Goal: Find specific page/section: Find specific page/section

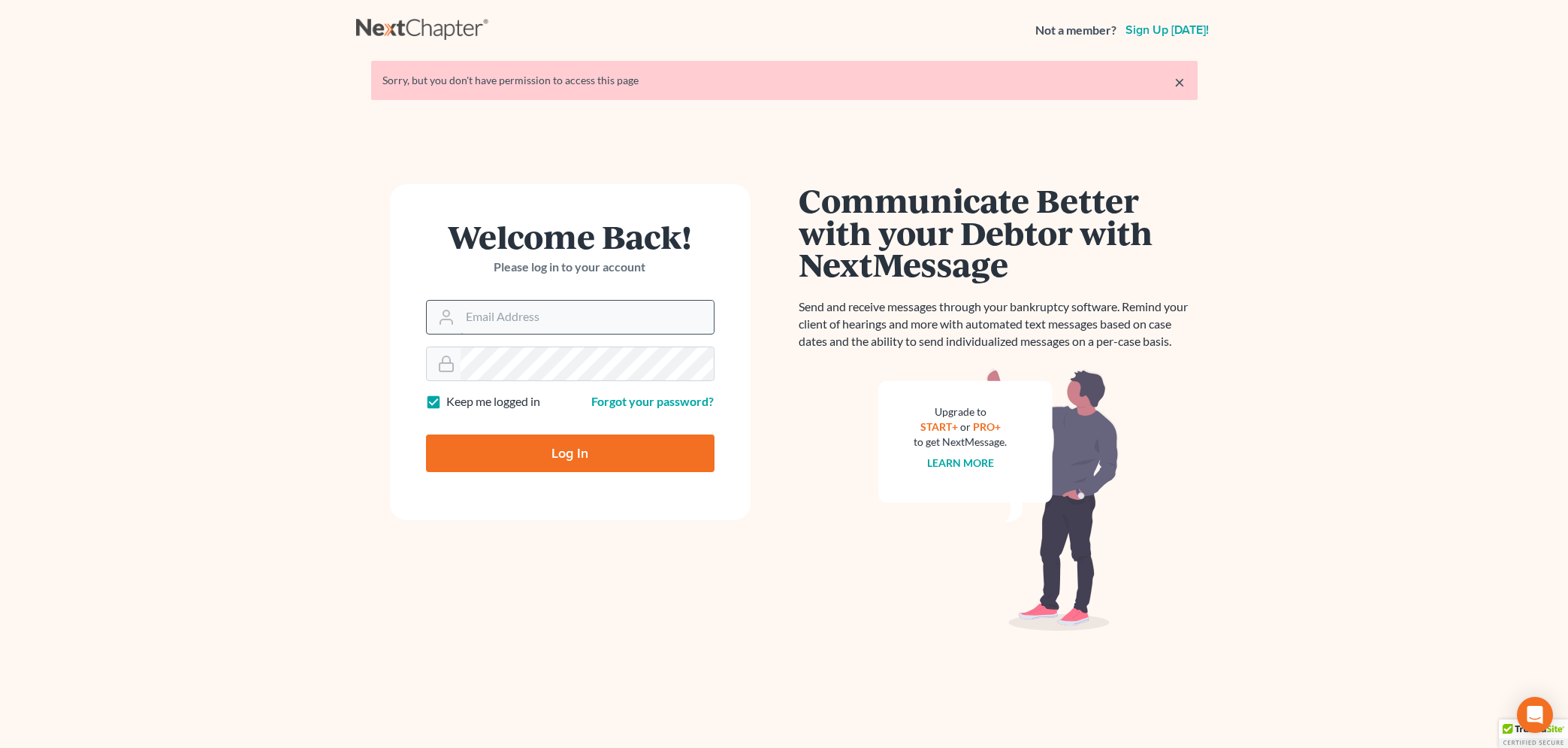
click at [504, 313] on input "Email Address" at bounding box center [587, 318] width 253 height 33
type input "[EMAIL_ADDRESS][DOMAIN_NAME]"
click at [516, 453] on input "Log In" at bounding box center [570, 454] width 289 height 38
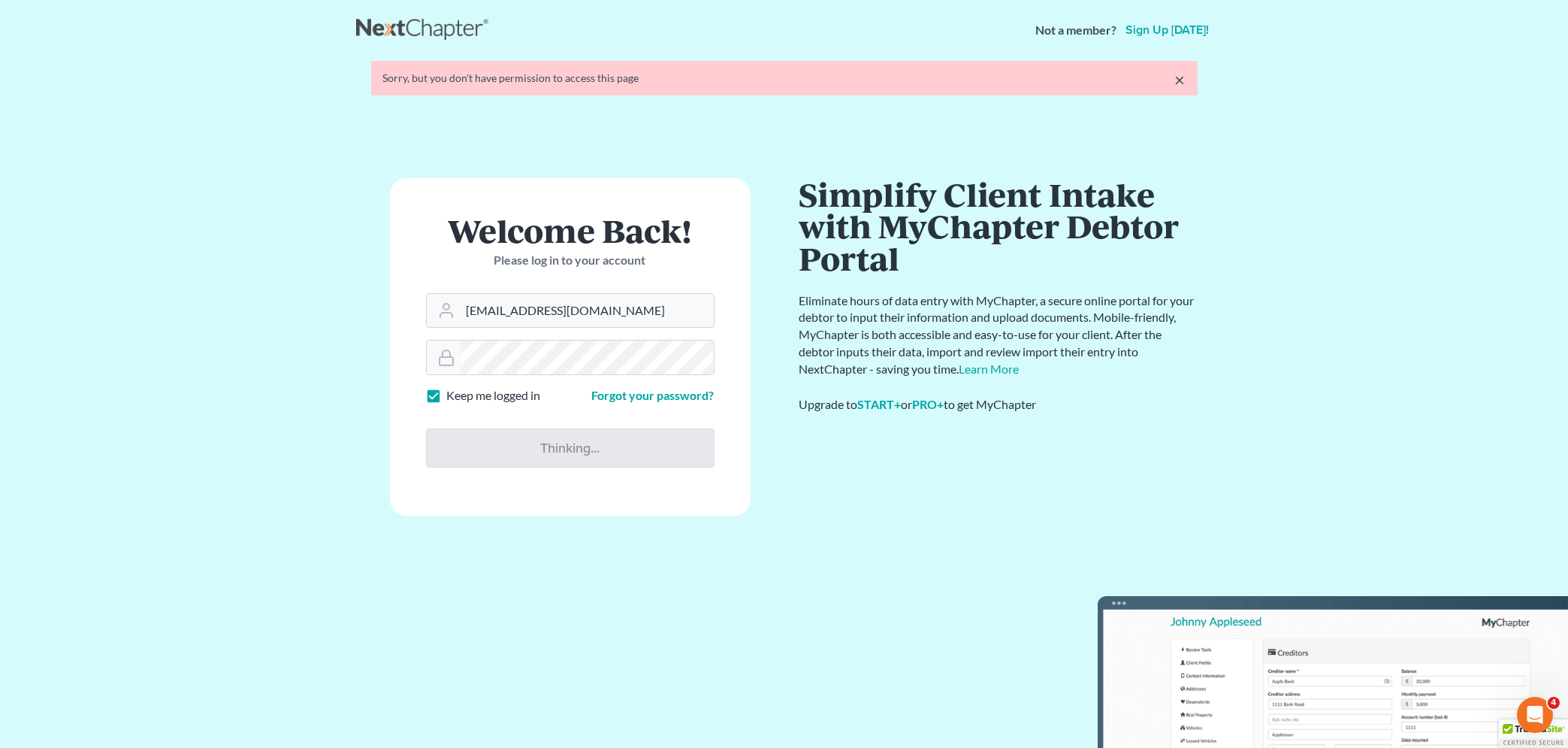
type input "Thinking..."
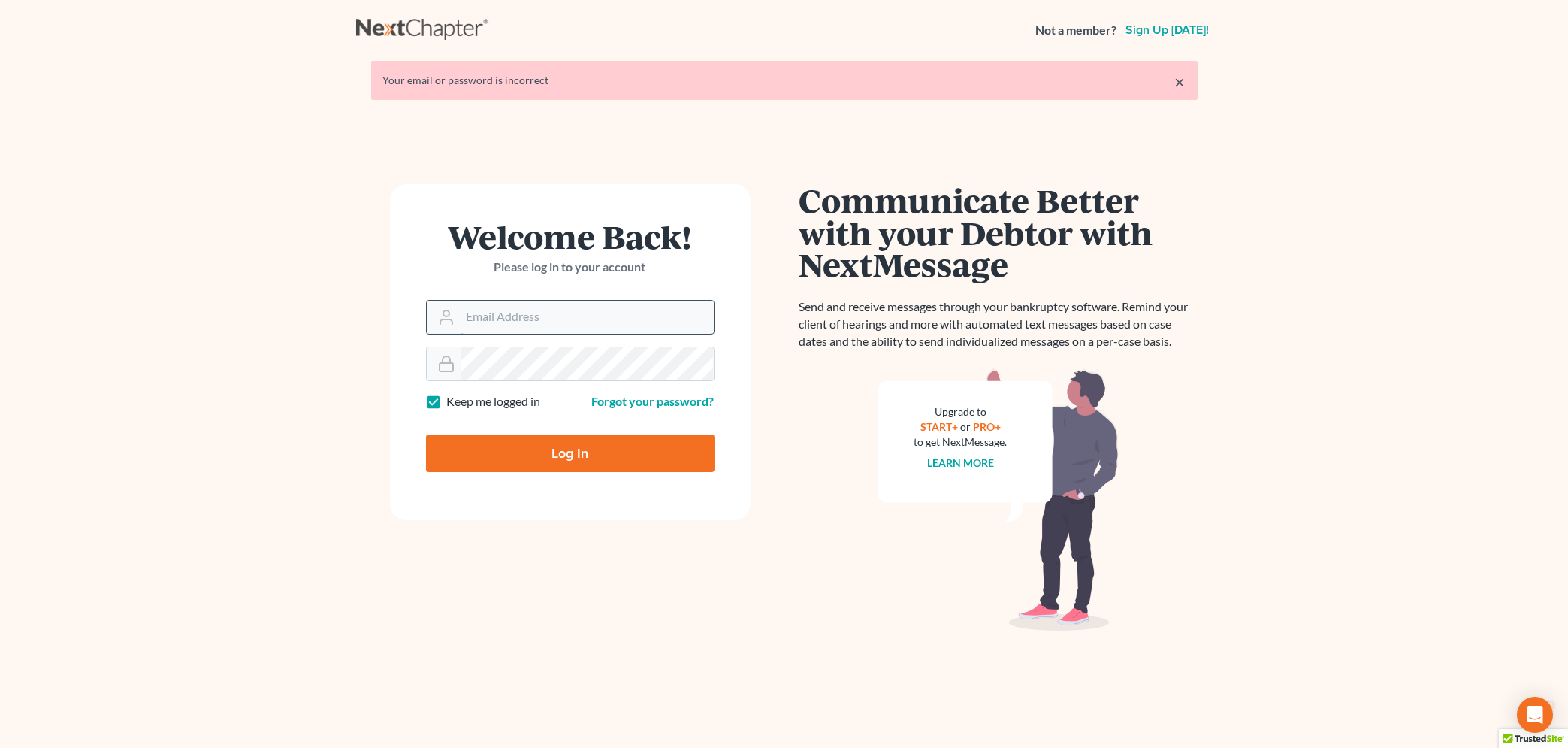
click at [540, 319] on input "Email Address" at bounding box center [587, 318] width 253 height 33
type input "[EMAIL_ADDRESS][DOMAIN_NAME]"
click at [537, 454] on input "Log In" at bounding box center [570, 454] width 289 height 38
type input "Thinking..."
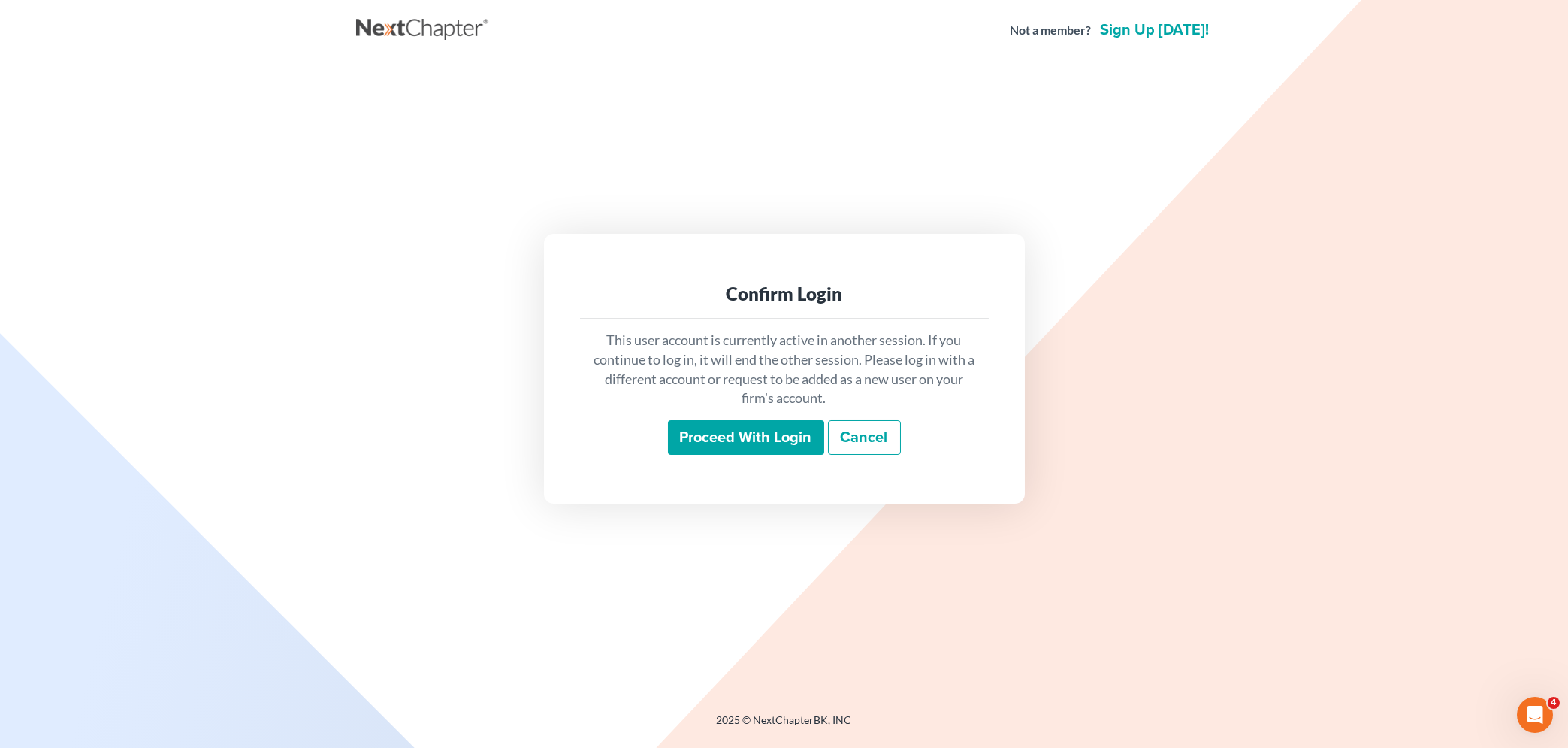
click at [698, 445] on input "Proceed with login" at bounding box center [746, 438] width 157 height 35
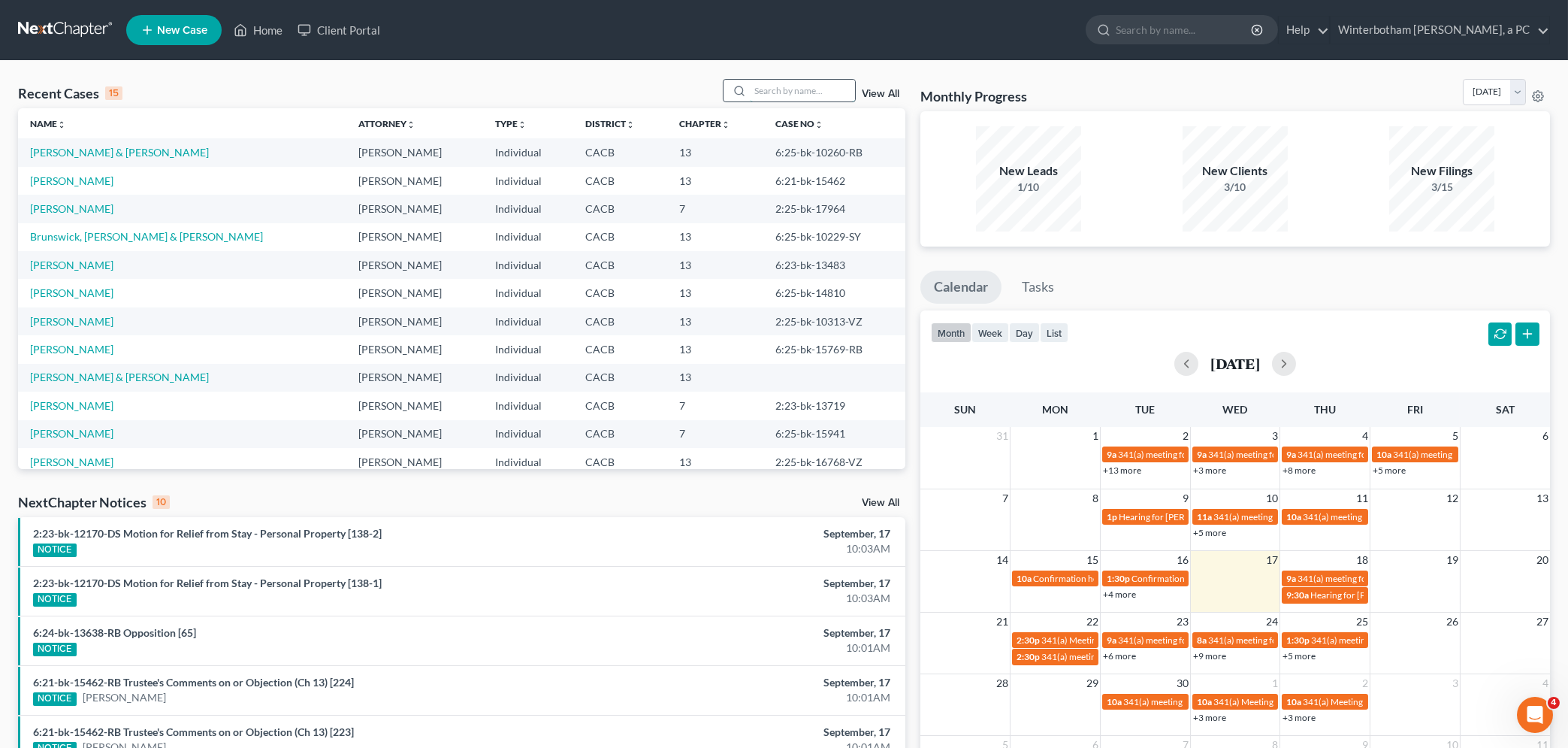
click at [750, 92] on input "search" at bounding box center [803, 91] width 106 height 21
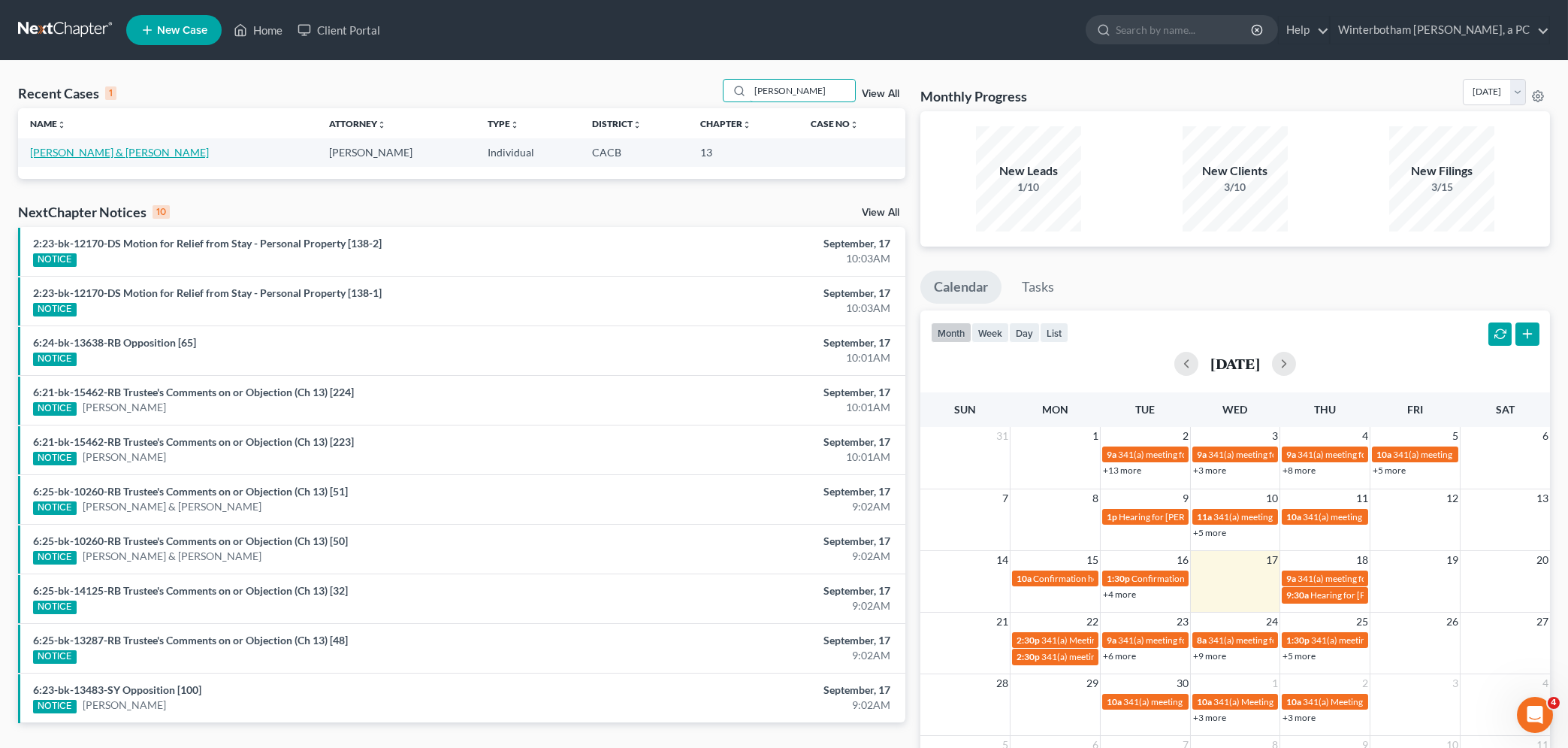
type input "munar"
click at [80, 156] on link "Munar, Paul & Christy" at bounding box center [119, 152] width 179 height 12
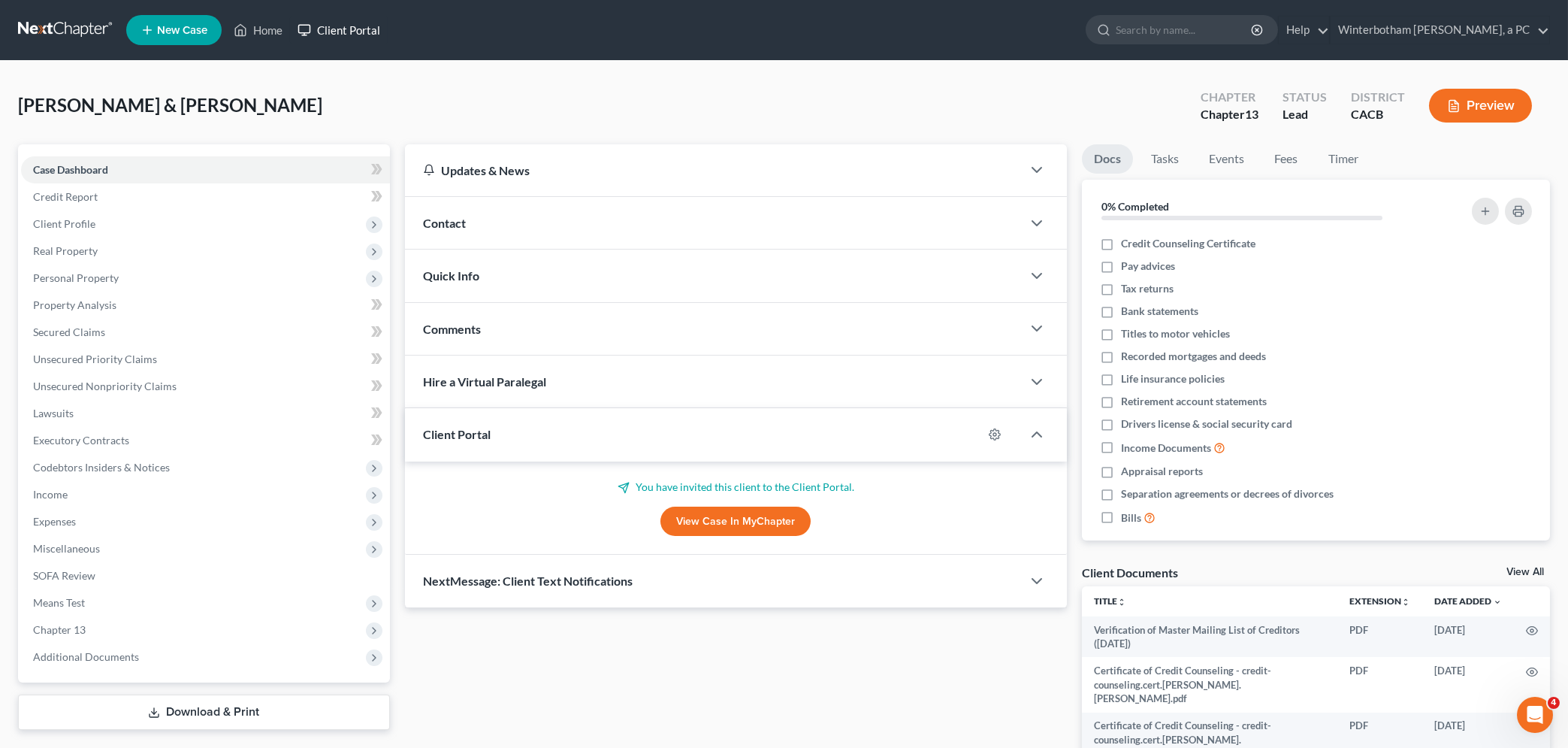
click at [357, 29] on link "Client Portal" at bounding box center [339, 30] width 98 height 27
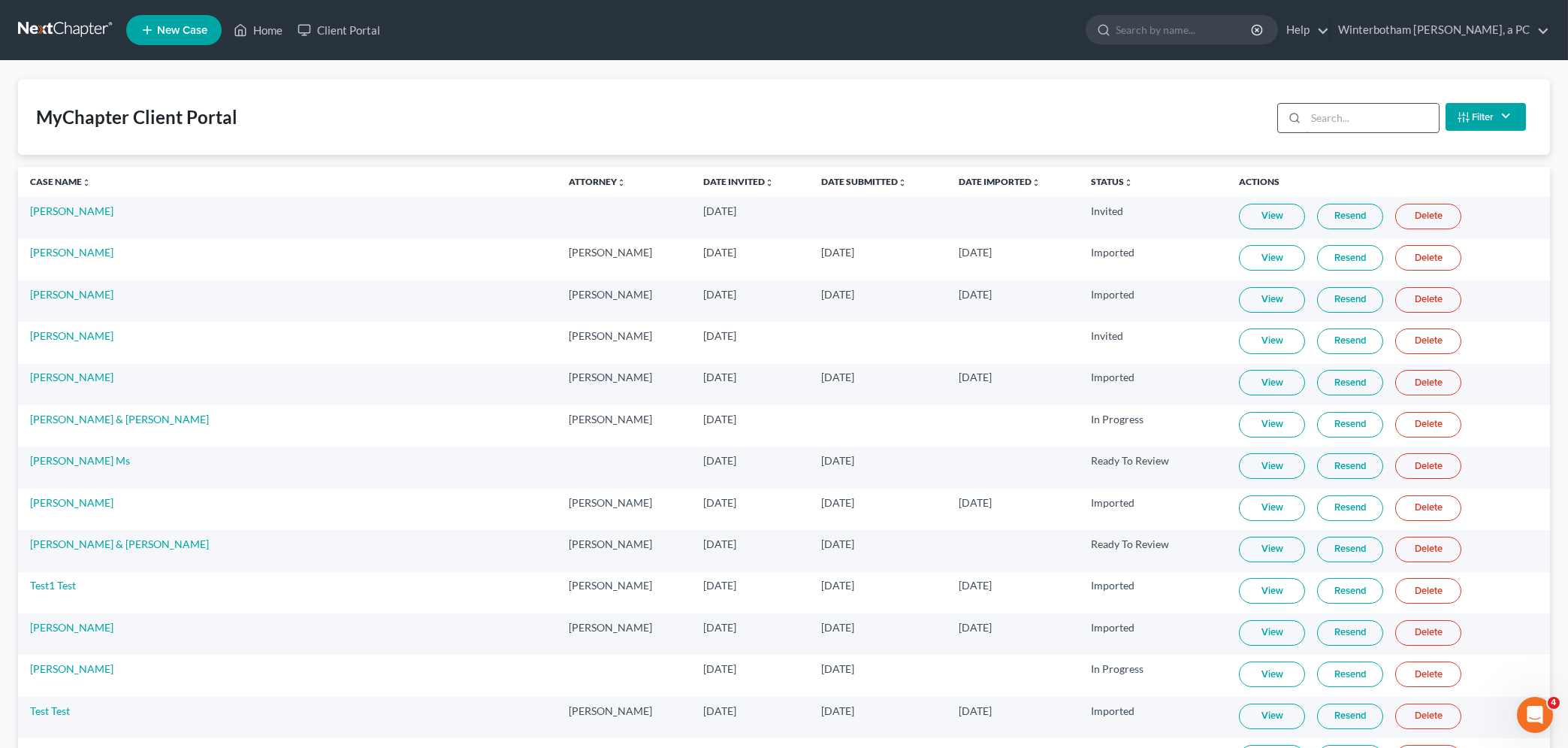
click at [1331, 112] on input "search" at bounding box center [1372, 118] width 133 height 29
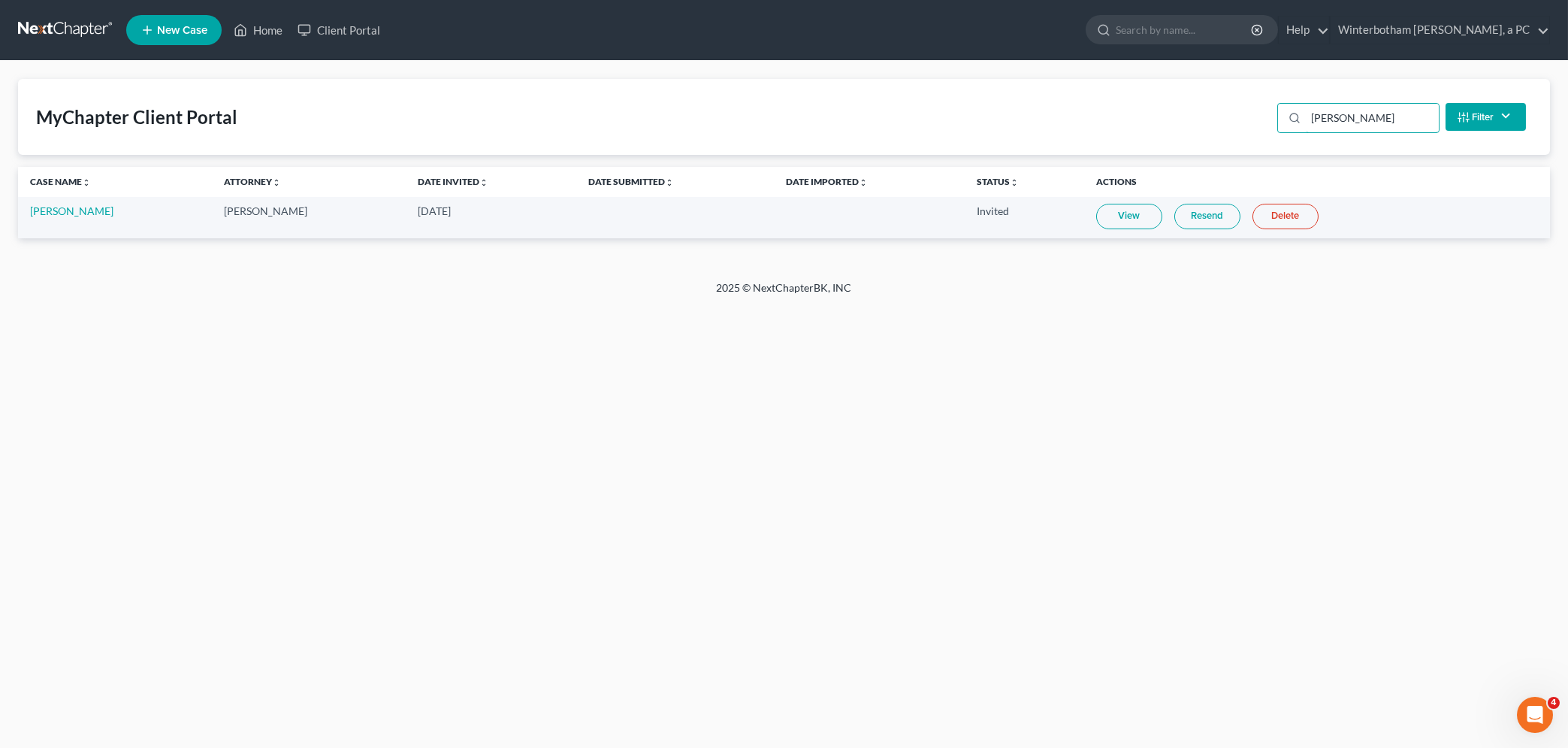
type input "munar"
click at [1105, 214] on link "View" at bounding box center [1129, 216] width 66 height 26
click at [556, 374] on div "Home New Case Client Portal Winterbotham Parham Teeple, a PC lynettem@4bankrupt…" at bounding box center [784, 374] width 1568 height 748
click at [1114, 223] on link "View" at bounding box center [1129, 216] width 66 height 26
